Goal: Task Accomplishment & Management: Manage account settings

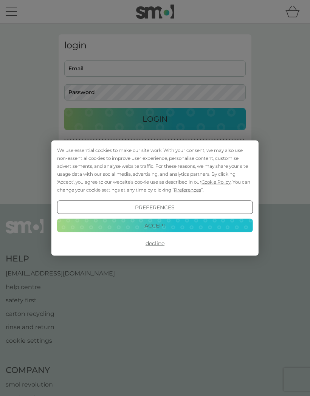
click at [164, 242] on button "Decline" at bounding box center [155, 244] width 196 height 14
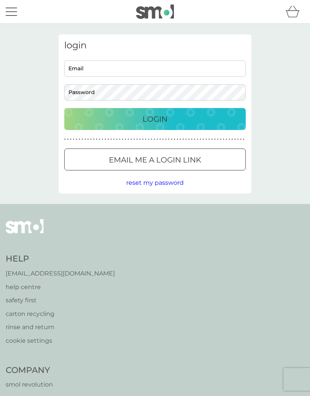
click at [168, 73] on input "Email" at bounding box center [154, 68] width 181 height 16
click at [169, 70] on input "Email" at bounding box center [154, 68] width 181 height 16
type input "[EMAIL_ADDRESS][DOMAIN_NAME]"
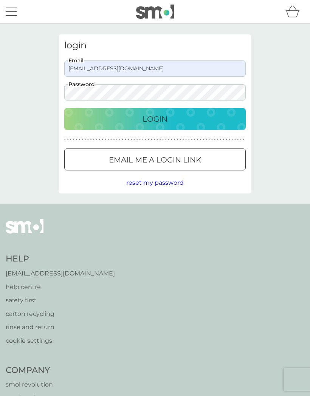
click at [175, 186] on span "reset my password" at bounding box center [154, 182] width 57 height 7
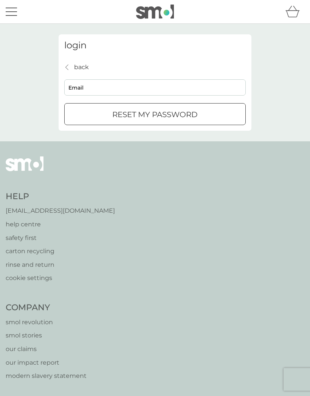
click at [198, 91] on input "Email" at bounding box center [154, 87] width 181 height 16
click at [76, 68] on p "back" at bounding box center [81, 67] width 15 height 10
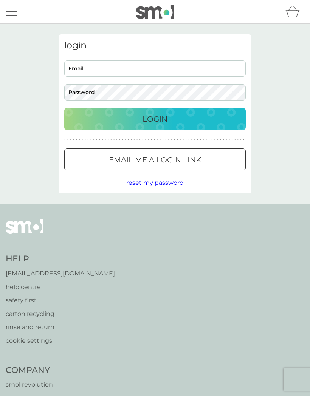
click at [201, 159] on p "Email me a login link" at bounding box center [155, 160] width 92 height 12
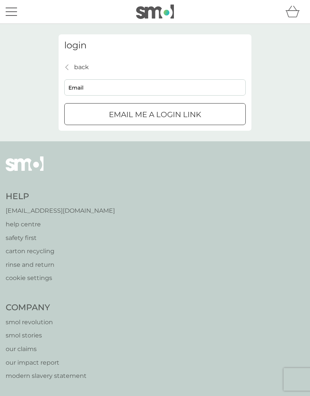
click at [198, 94] on input "Email" at bounding box center [154, 87] width 181 height 16
type input "[EMAIL_ADDRESS][DOMAIN_NAME]"
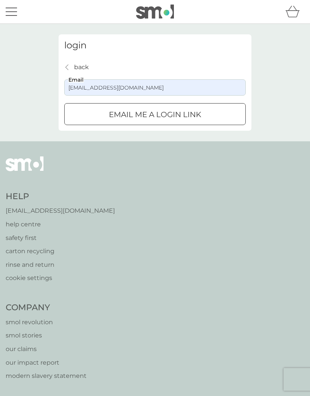
click at [184, 115] on p "Email me a login link" at bounding box center [155, 114] width 92 height 12
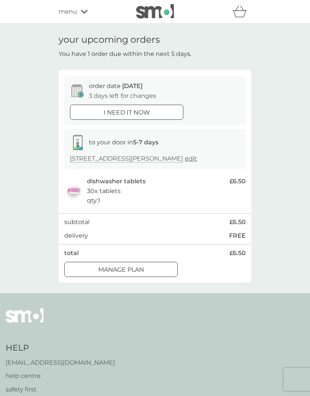
click at [122, 86] on span "12 Oct" at bounding box center [132, 85] width 20 height 7
click at [153, 271] on div "Manage plan" at bounding box center [121, 270] width 113 height 10
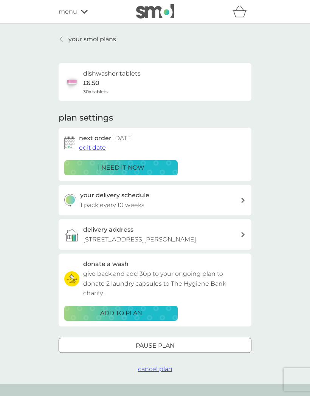
click at [238, 202] on div "your delivery schedule 1 pack every 10 weeks" at bounding box center [160, 199] width 161 height 19
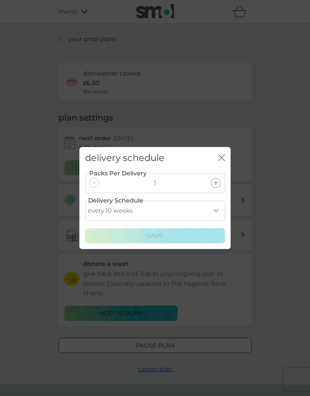
click at [218, 207] on select "every 1 week every 2 weeks every 3 weeks every 4 weeks every 5 weeks every 6 we…" at bounding box center [155, 211] width 140 height 20
select select "105"
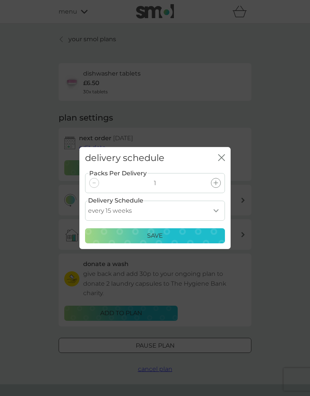
click at [184, 238] on div "Save" at bounding box center [155, 236] width 130 height 10
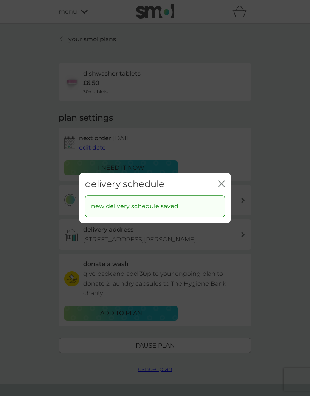
click at [216, 189] on div "delivery schedule close" at bounding box center [154, 184] width 151 height 22
click at [219, 181] on icon "close" at bounding box center [221, 183] width 7 height 7
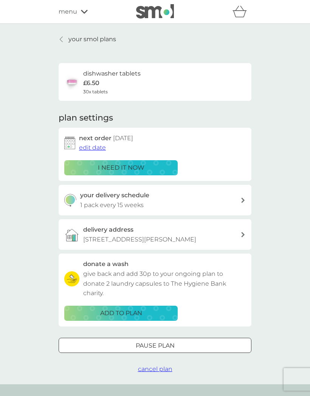
click at [96, 150] on span "edit date" at bounding box center [92, 147] width 27 height 7
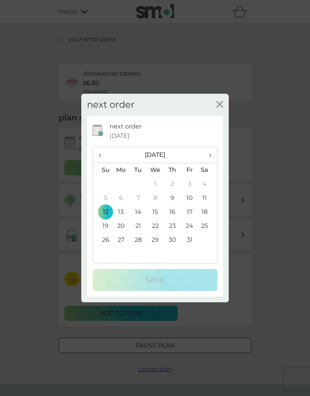
click at [211, 156] on span "›" at bounding box center [208, 155] width 8 height 16
click at [212, 153] on th "›" at bounding box center [207, 155] width 19 height 16
click at [123, 182] on td "1" at bounding box center [120, 184] width 17 height 14
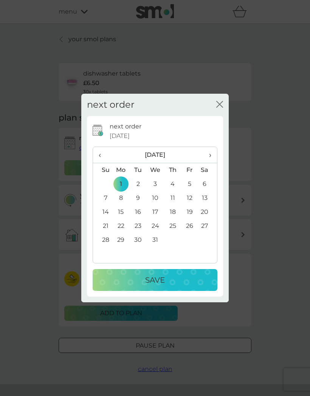
click at [176, 279] on div "Save" at bounding box center [155, 280] width 110 height 12
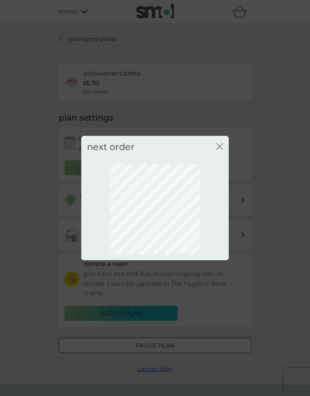
click at [219, 147] on icon "close" at bounding box center [217, 147] width 3 height 6
